Goal: Browse casually: Explore the website without a specific task or goal

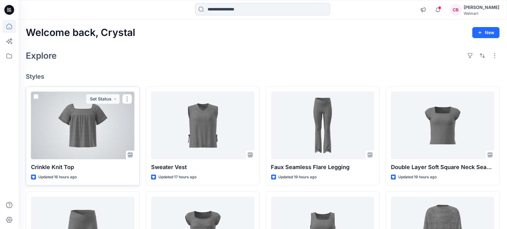
click at [70, 126] on div at bounding box center [83, 126] width 104 height 68
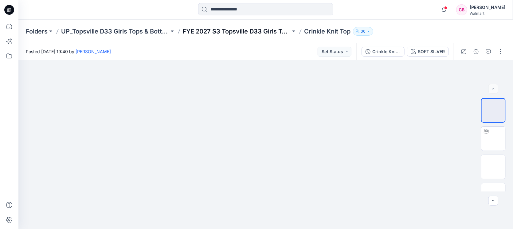
click at [205, 28] on p "FYE 2027 S3 Topsville D33 Girls Tops" at bounding box center [237, 31] width 108 height 9
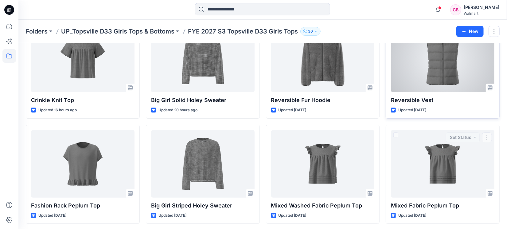
scroll to position [31, 0]
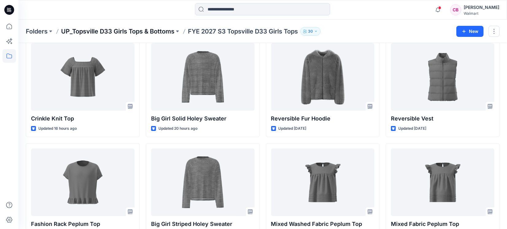
click at [131, 29] on p "UP_Topsville D33 Girls Tops & Bottoms" at bounding box center [117, 31] width 113 height 9
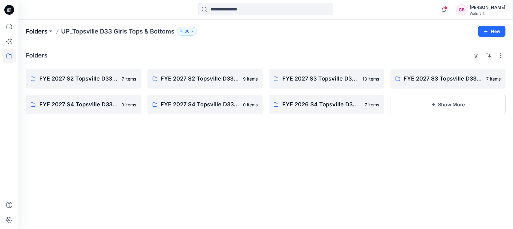
click at [27, 30] on p "Folders" at bounding box center [37, 31] width 22 height 9
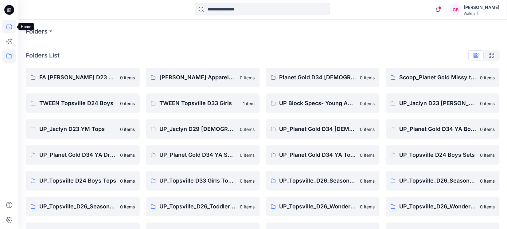
click at [7, 28] on icon at bounding box center [9, 27] width 14 height 14
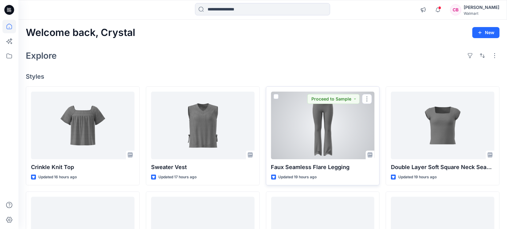
click at [320, 138] on div at bounding box center [323, 126] width 104 height 68
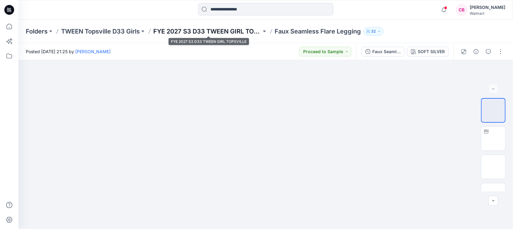
click at [195, 31] on p "FYE 2027 S3 D33 TWEEN GIRL TOPSVILLE" at bounding box center [207, 31] width 108 height 9
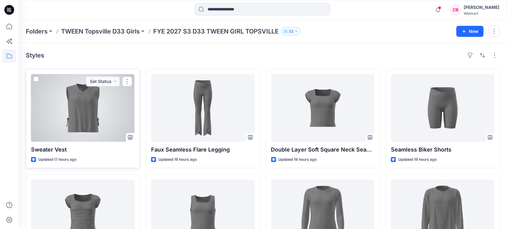
click at [75, 110] on div at bounding box center [83, 108] width 104 height 68
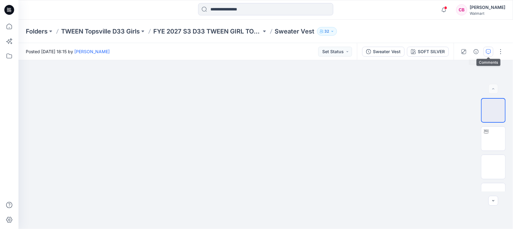
click at [485, 48] on button "button" at bounding box center [489, 52] width 10 height 10
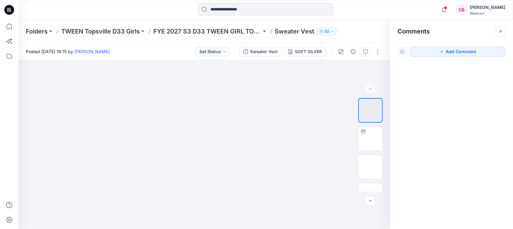
click at [500, 30] on icon "button" at bounding box center [500, 31] width 5 height 5
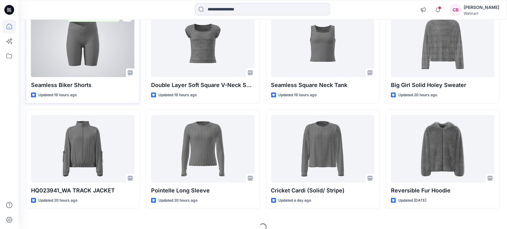
scroll to position [196, 0]
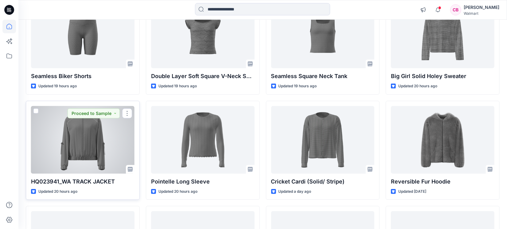
click at [77, 153] on div at bounding box center [83, 140] width 104 height 68
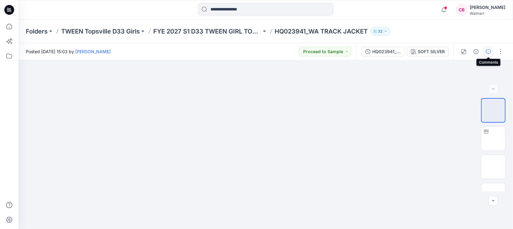
click at [489, 50] on icon "button" at bounding box center [488, 51] width 5 height 5
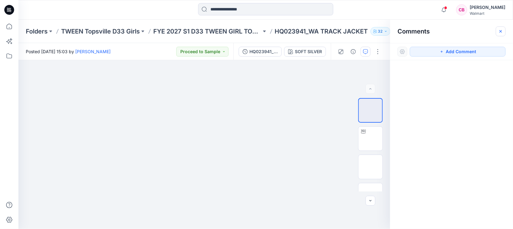
click at [500, 29] on icon "button" at bounding box center [500, 31] width 5 height 5
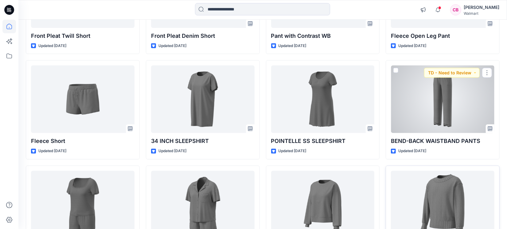
scroll to position [588, 0]
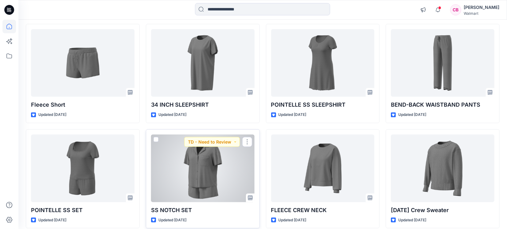
click at [206, 167] on div at bounding box center [203, 169] width 104 height 68
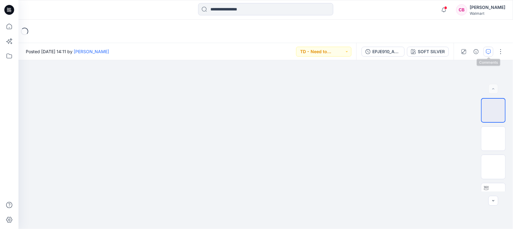
click at [491, 52] on icon "button" at bounding box center [488, 51] width 5 height 5
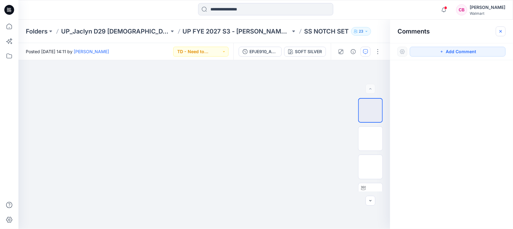
click at [504, 33] on button "button" at bounding box center [501, 31] width 10 height 10
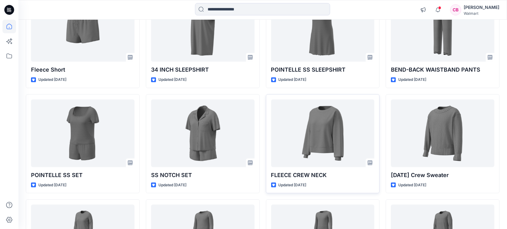
scroll to position [665, 0]
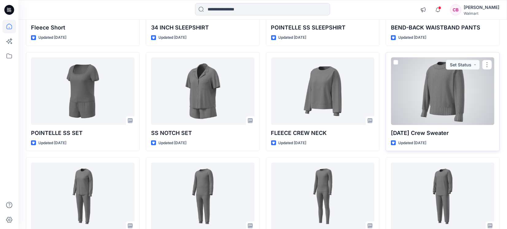
click at [448, 111] on div at bounding box center [443, 91] width 104 height 68
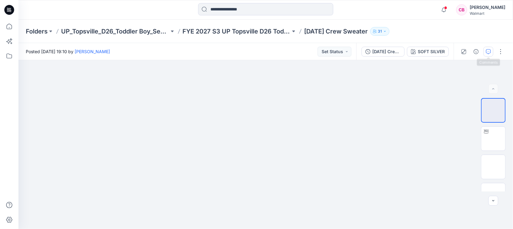
click at [490, 51] on icon "button" at bounding box center [488, 51] width 5 height 5
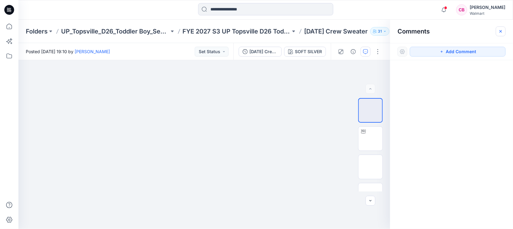
click at [500, 31] on icon "button" at bounding box center [501, 31] width 2 height 2
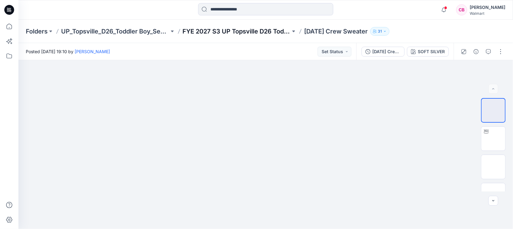
click at [235, 31] on p "FYE 2027 S3 UP Topsville D26 Toddler Boy Seasonal" at bounding box center [237, 31] width 108 height 9
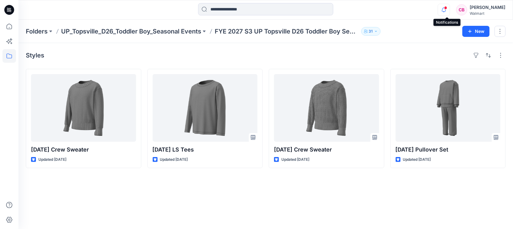
click at [450, 7] on icon "button" at bounding box center [444, 10] width 12 height 12
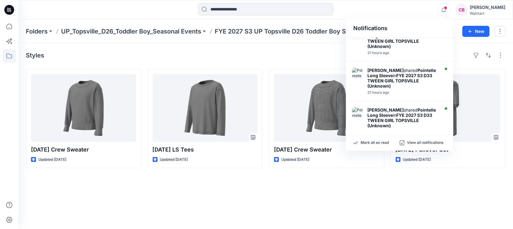
scroll to position [287, 0]
